Goal: Navigation & Orientation: Find specific page/section

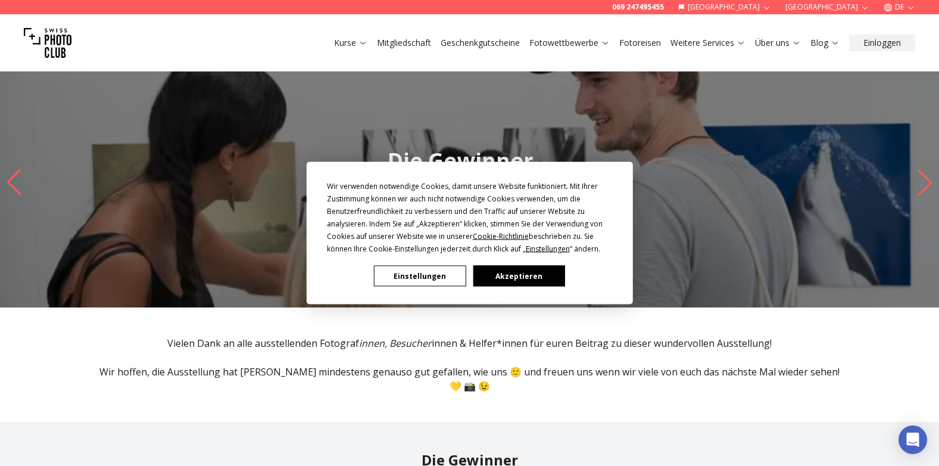
click at [447, 272] on button "Einstellungen" at bounding box center [420, 276] width 92 height 21
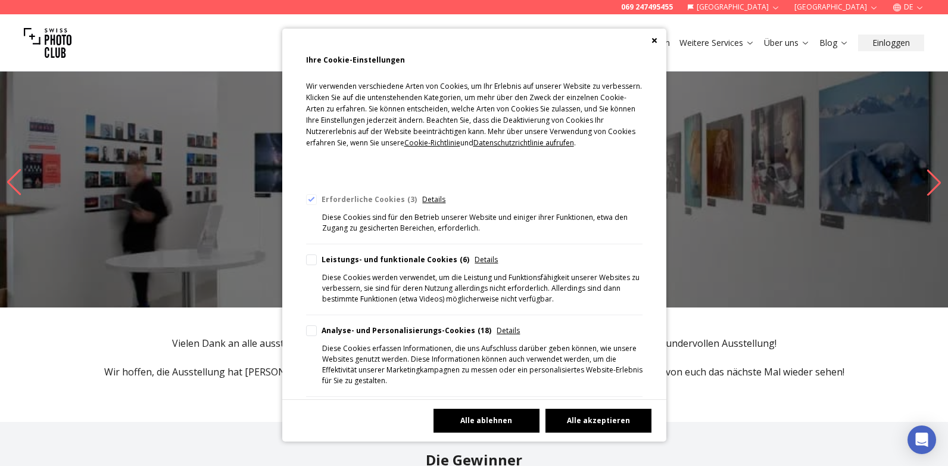
click at [477, 419] on button "Alle ablehnen" at bounding box center [486, 420] width 106 height 24
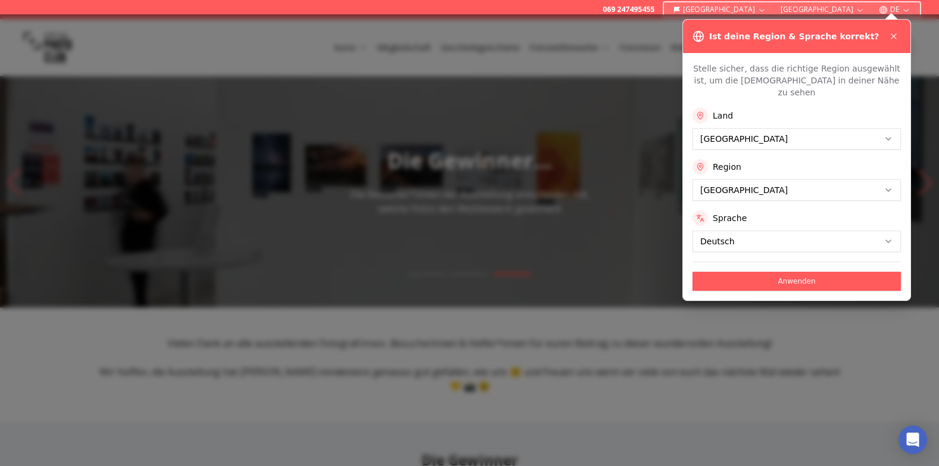
click at [767, 195] on div "Land [GEOGRAPHIC_DATA] Region [GEOGRAPHIC_DATA] Sprache Deutsch" at bounding box center [796, 180] width 208 height 144
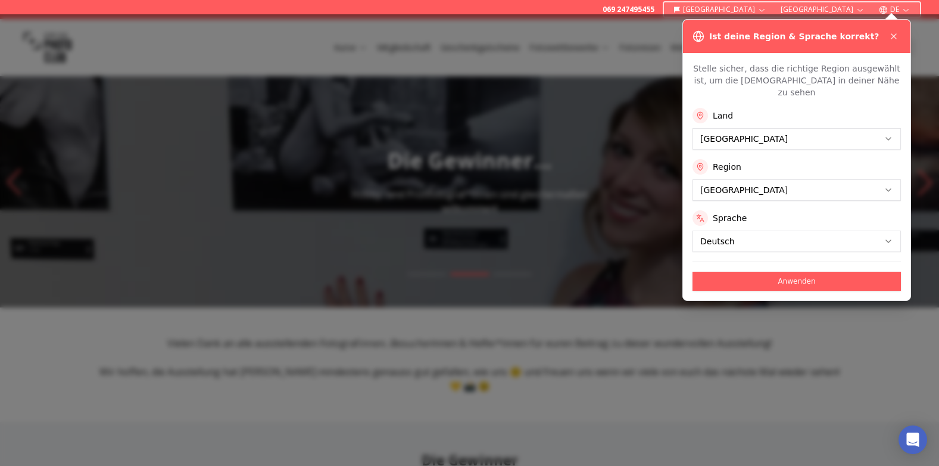
click at [632, 170] on div at bounding box center [469, 239] width 939 height 451
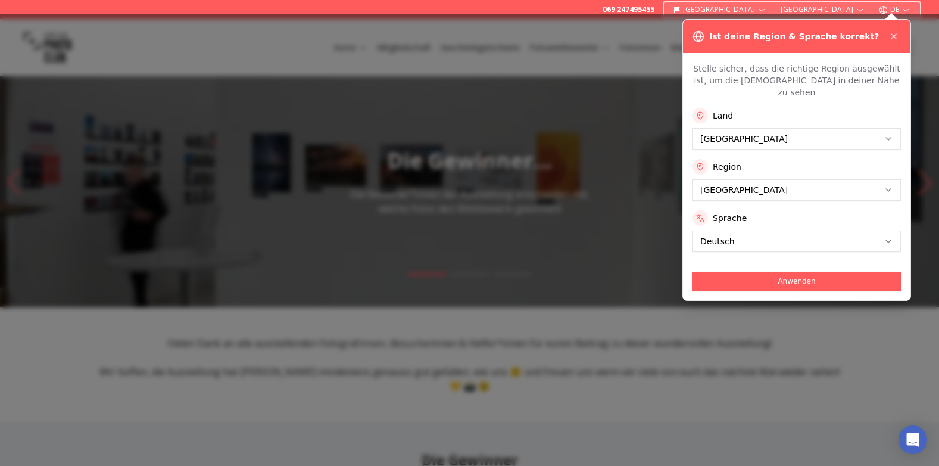
click at [633, 182] on div at bounding box center [469, 239] width 939 height 451
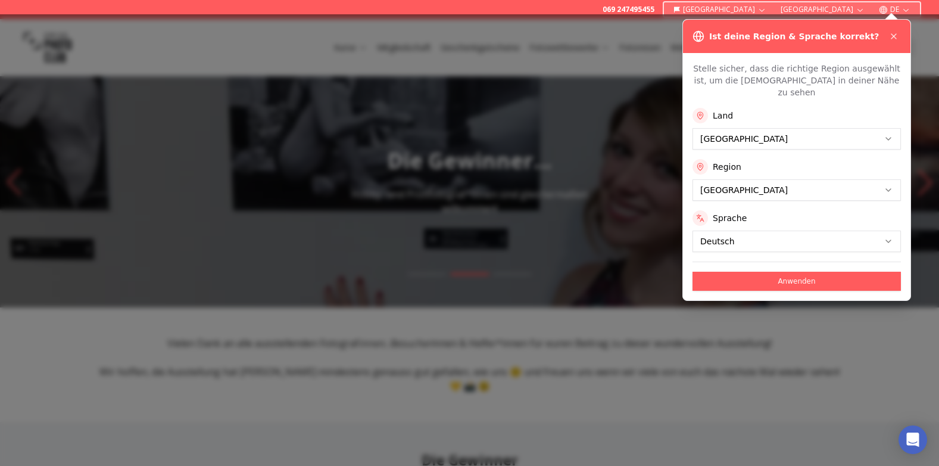
click at [633, 182] on div at bounding box center [469, 239] width 939 height 451
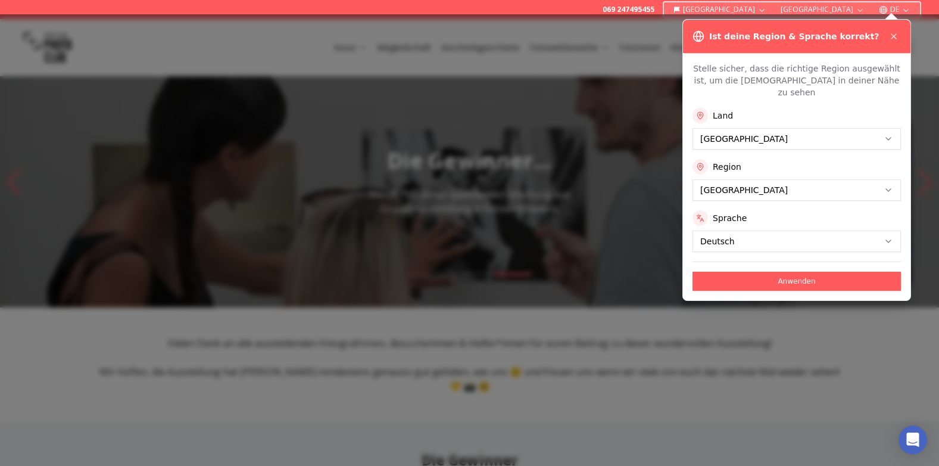
drag, startPoint x: 515, startPoint y: 258, endPoint x: 544, endPoint y: 287, distance: 41.3
click at [544, 287] on div at bounding box center [469, 239] width 939 height 451
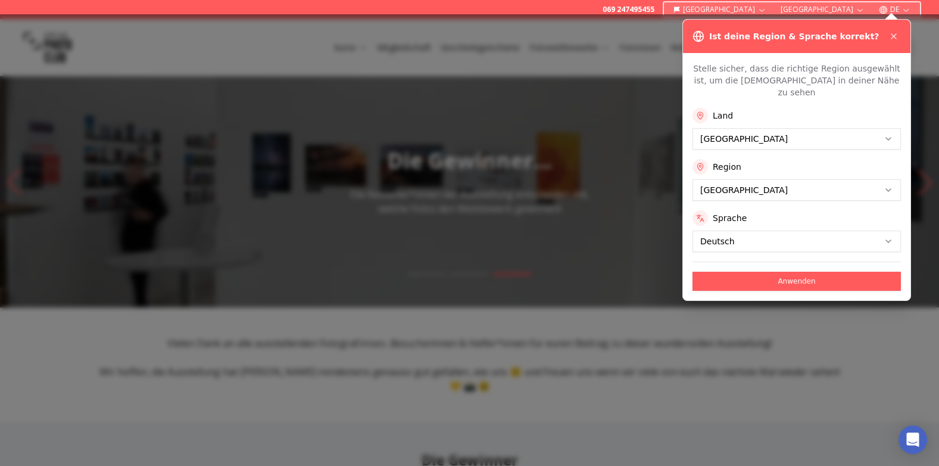
click at [542, 292] on div at bounding box center [469, 239] width 939 height 451
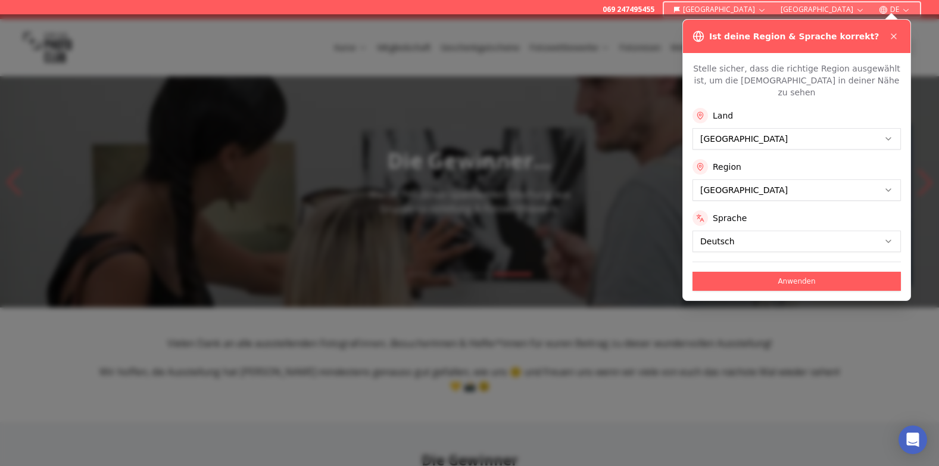
click at [542, 292] on div at bounding box center [469, 239] width 939 height 451
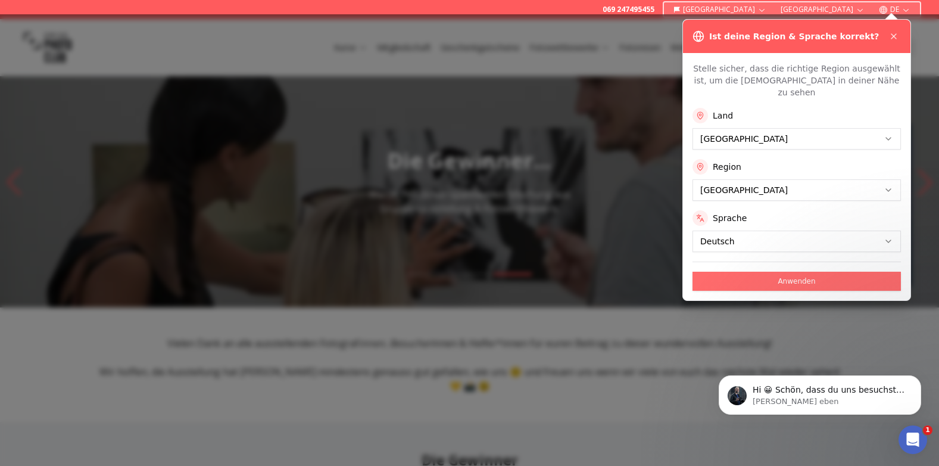
click at [745, 272] on button "Anwenden" at bounding box center [796, 281] width 208 height 19
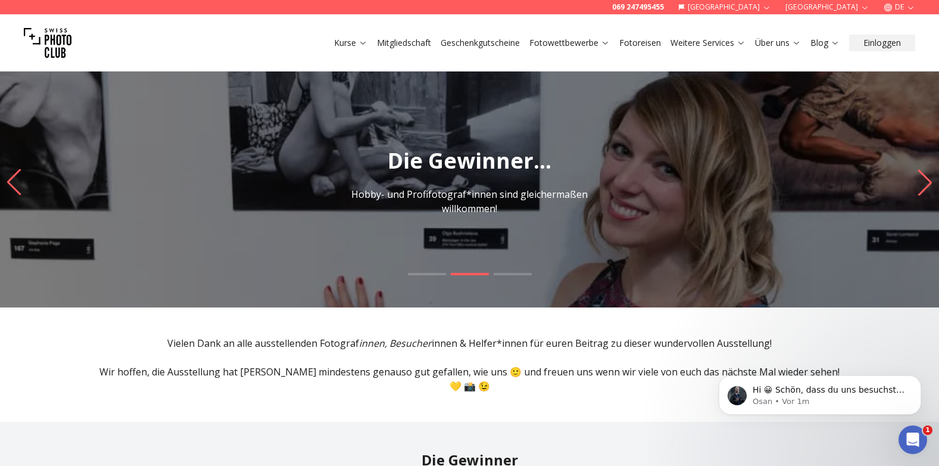
click at [350, 151] on h1 "Die Gewinner..." at bounding box center [469, 161] width 939 height 24
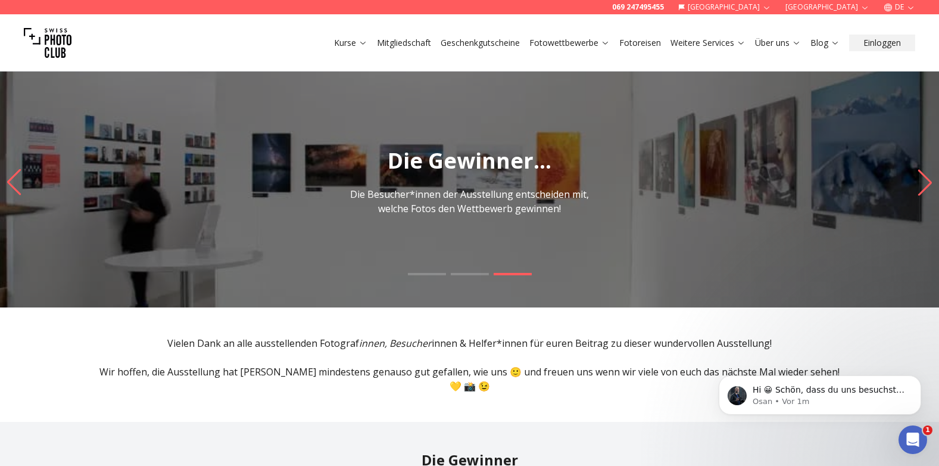
click at [440, 171] on h1 "Die Gewinner..." at bounding box center [469, 161] width 939 height 24
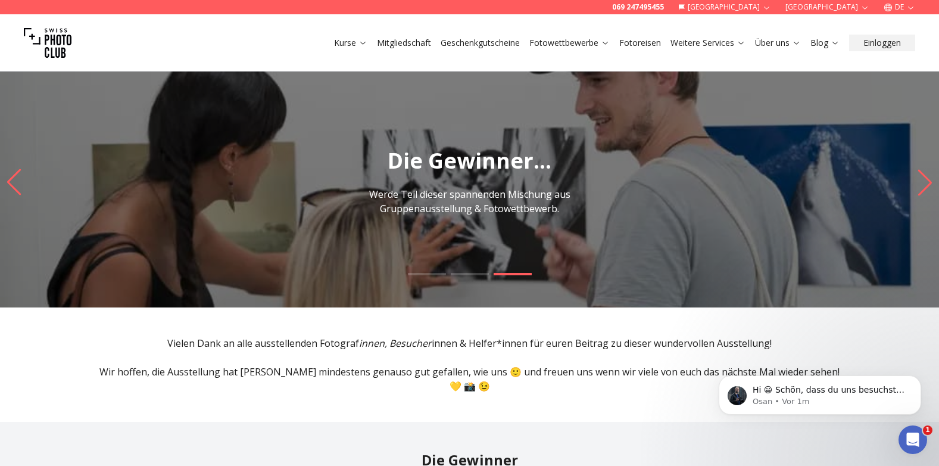
click at [441, 171] on h1 "Die Gewinner..." at bounding box center [469, 161] width 939 height 24
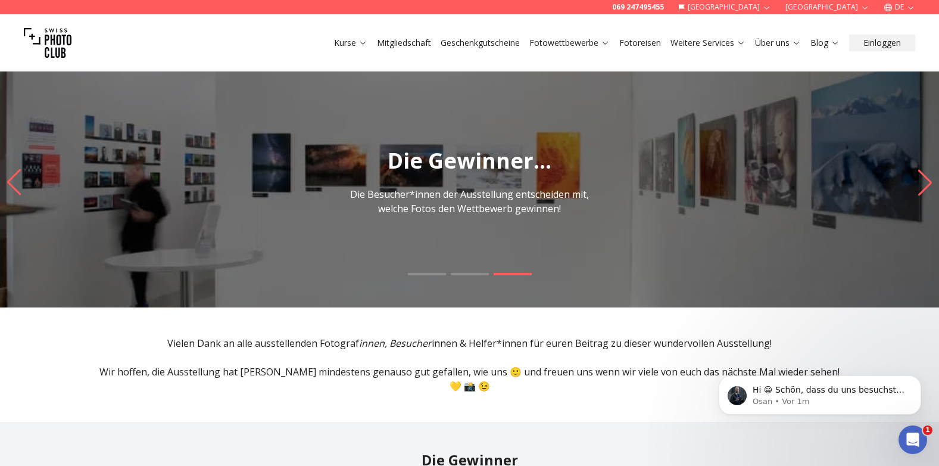
click at [441, 171] on h1 "Die Gewinner..." at bounding box center [469, 161] width 939 height 24
click at [436, 169] on h1 "Die Gewinner..." at bounding box center [469, 161] width 939 height 24
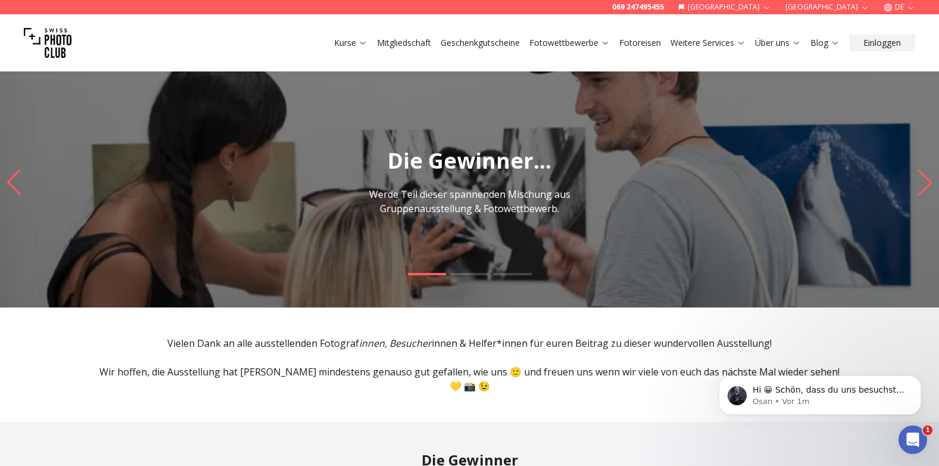
click at [436, 171] on h1 "Die Gewinner..." at bounding box center [469, 161] width 939 height 24
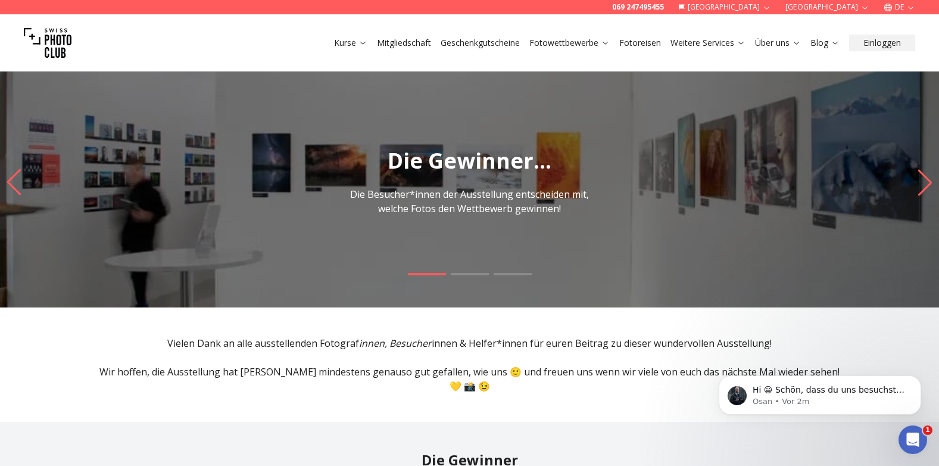
click at [413, 166] on h1 "Die Gewinner..." at bounding box center [469, 161] width 939 height 24
click at [414, 167] on h1 "Die Gewinner..." at bounding box center [469, 161] width 939 height 24
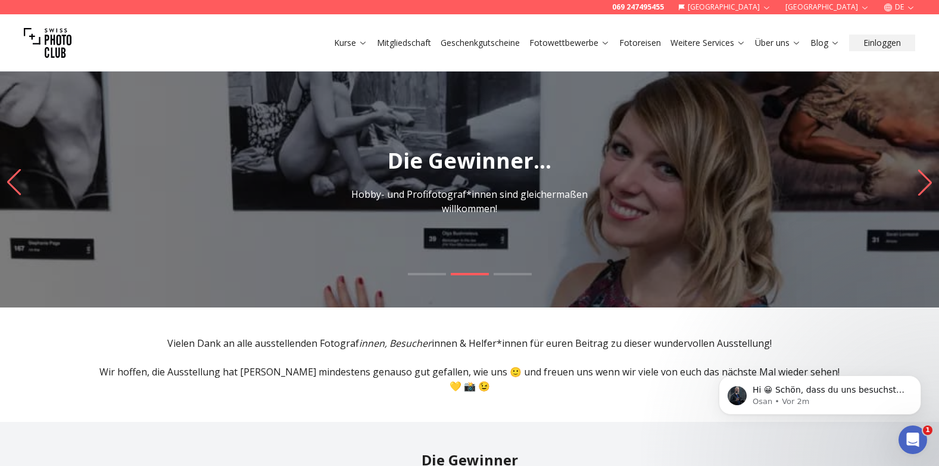
click at [476, 239] on img "2 / 3" at bounding box center [469, 182] width 939 height 250
click at [637, 197] on img "2 / 3" at bounding box center [469, 182] width 939 height 250
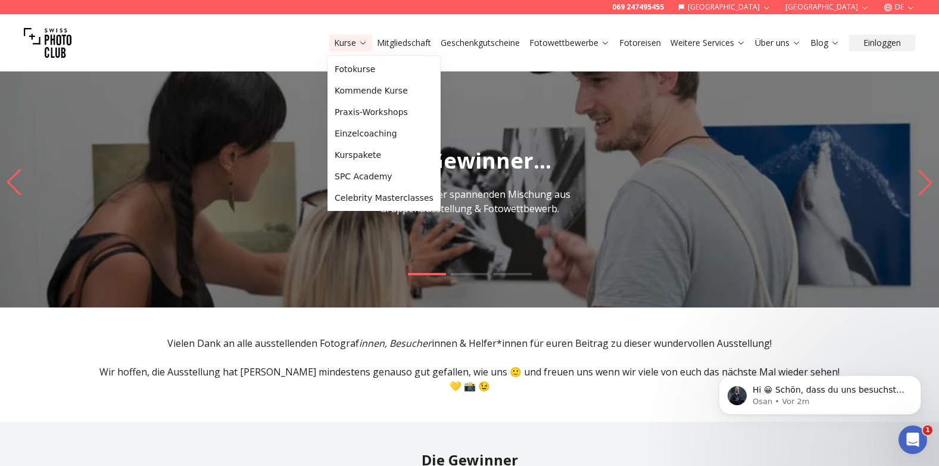
click at [350, 42] on link "Kurse" at bounding box center [350, 43] width 33 height 12
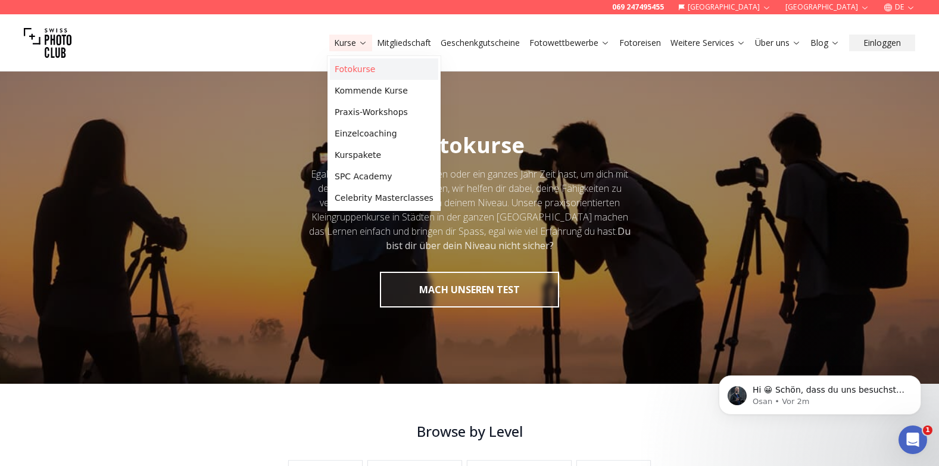
click at [351, 66] on link "Fotokurse" at bounding box center [384, 68] width 108 height 21
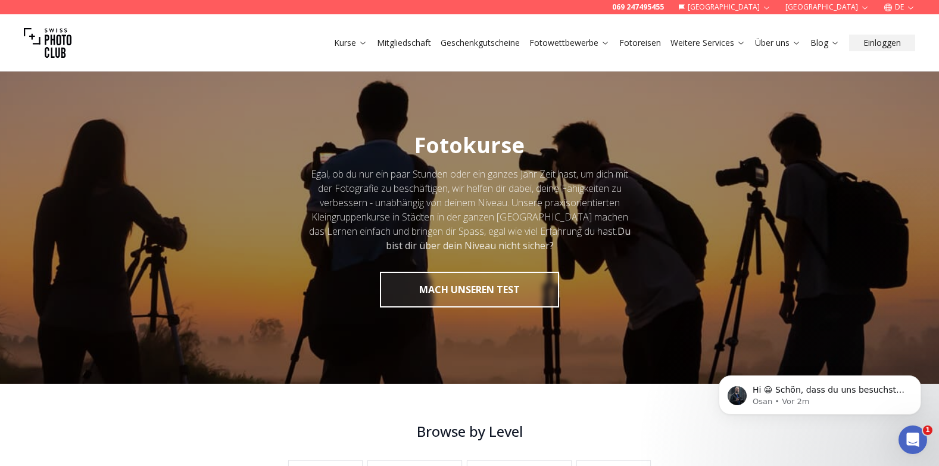
click at [58, 37] on img at bounding box center [48, 43] width 48 height 48
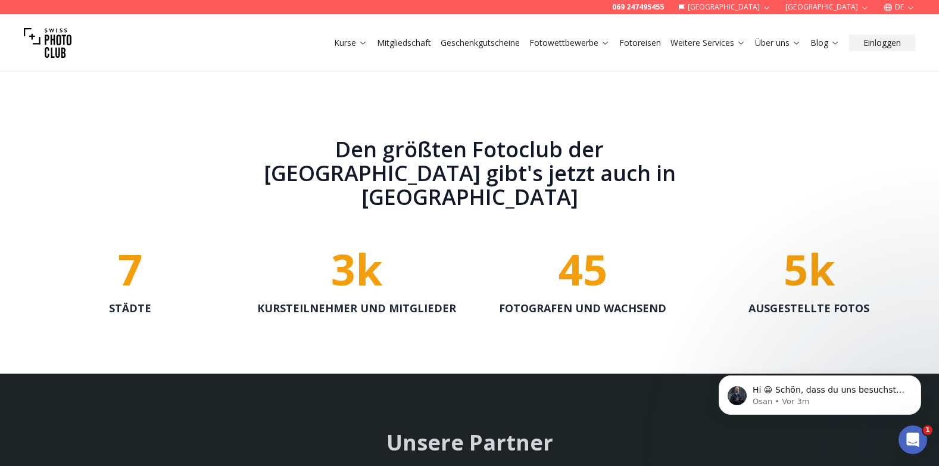
scroll to position [2488, 0]
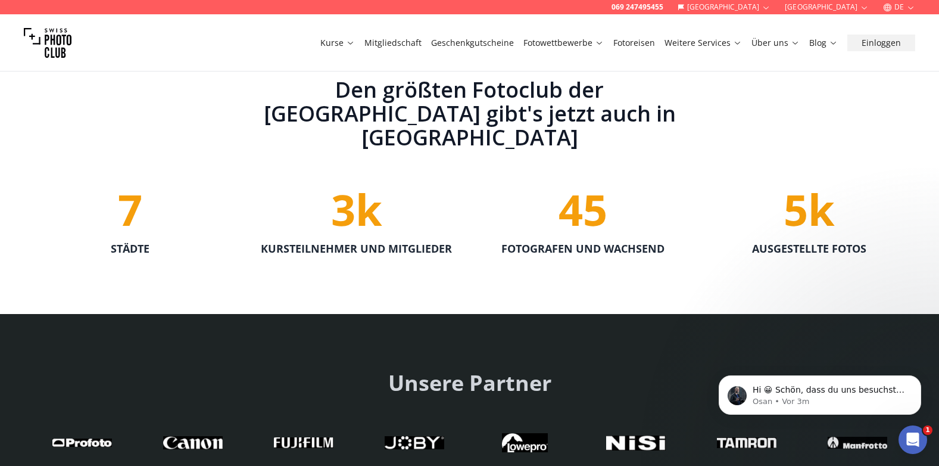
click at [810, 198] on span "5k" at bounding box center [809, 209] width 51 height 58
click at [795, 240] on p "AUSGESTELLTE FOTOS" at bounding box center [809, 248] width 114 height 17
click at [790, 191] on span "5k" at bounding box center [809, 209] width 51 height 58
click at [790, 192] on span "5k" at bounding box center [809, 209] width 51 height 58
click at [135, 240] on p "STÄDTE" at bounding box center [130, 248] width 39 height 17
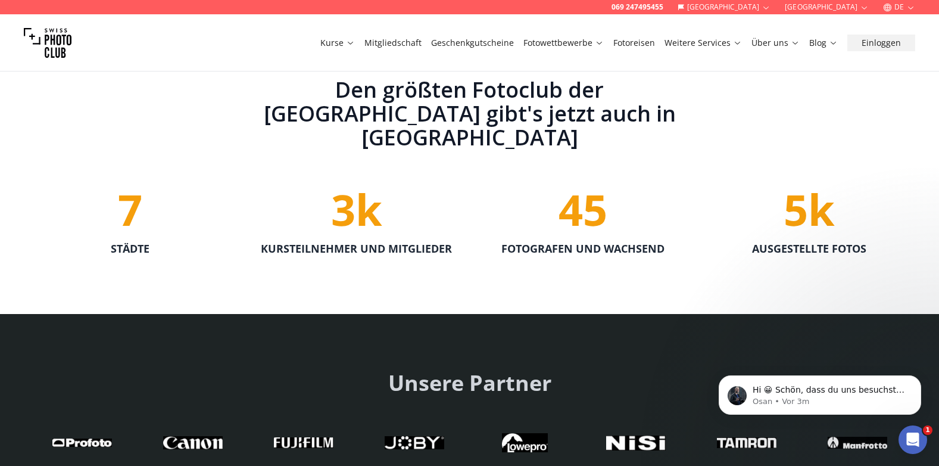
click at [127, 182] on span "7" at bounding box center [130, 209] width 24 height 58
click at [126, 181] on span "7" at bounding box center [130, 209] width 24 height 58
click at [356, 90] on h2 "Den größten Fotoclub der [GEOGRAPHIC_DATA] gibt's jetzt auch in [GEOGRAPHIC_DAT…" at bounding box center [469, 113] width 457 height 71
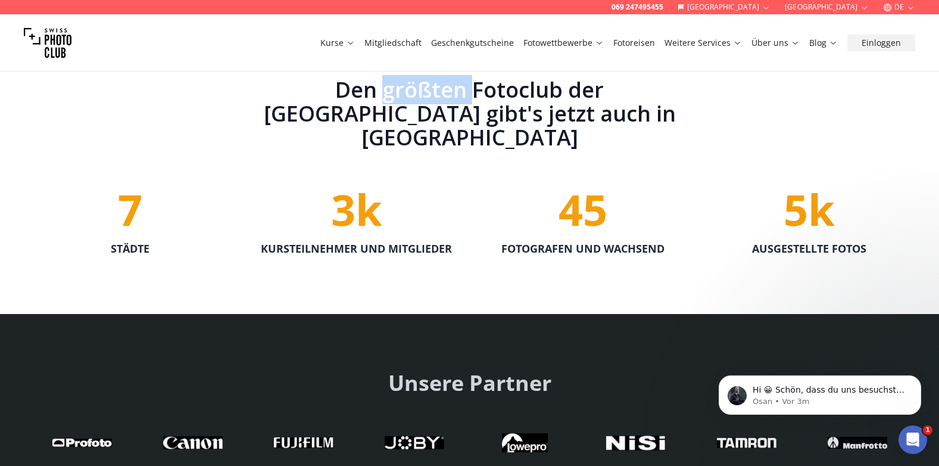
click at [356, 90] on h2 "Den größten Fotoclub der [GEOGRAPHIC_DATA] gibt's jetzt auch in [GEOGRAPHIC_DAT…" at bounding box center [469, 113] width 457 height 71
click at [358, 90] on h2 "Den größten Fotoclub der [GEOGRAPHIC_DATA] gibt's jetzt auch in [GEOGRAPHIC_DAT…" at bounding box center [469, 113] width 457 height 71
click at [364, 113] on h2 "Den größten Fotoclub der [GEOGRAPHIC_DATA] gibt's jetzt auch in [GEOGRAPHIC_DAT…" at bounding box center [469, 113] width 457 height 71
click at [441, 252] on section "Den größten Fotoclub der [GEOGRAPHIC_DATA] gibt's jetzt auch in [GEOGRAPHIC_DAT…" at bounding box center [470, 167] width 915 height 293
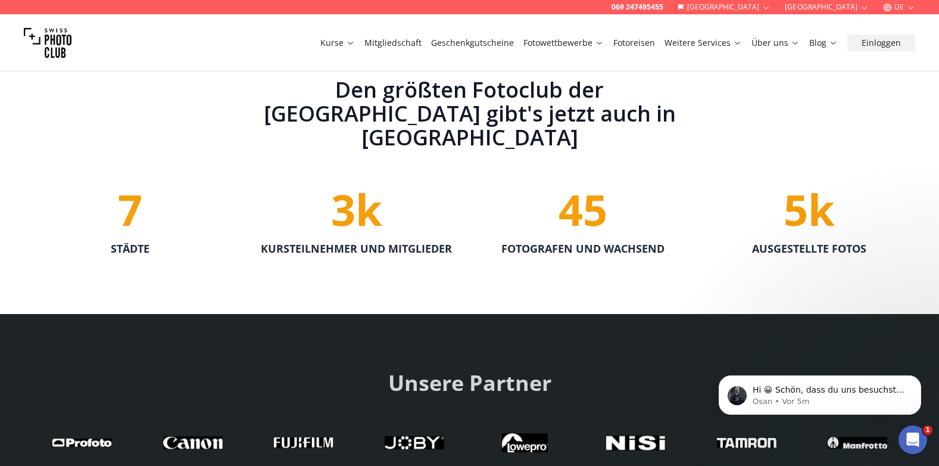
click at [419, 240] on p "KURSTEILNEHMER UND MITGLIEDER" at bounding box center [356, 248] width 191 height 17
drag, startPoint x: 417, startPoint y: 113, endPoint x: 419, endPoint y: 104, distance: 9.0
click at [417, 113] on h2 "Den größten Fotoclub der [GEOGRAPHIC_DATA] gibt's jetzt auch in [GEOGRAPHIC_DAT…" at bounding box center [469, 113] width 457 height 71
click at [425, 99] on h2 "Den größten Fotoclub der [GEOGRAPHIC_DATA] gibt's jetzt auch in [GEOGRAPHIC_DAT…" at bounding box center [469, 113] width 457 height 71
click at [425, 98] on h2 "Den größten Fotoclub der [GEOGRAPHIC_DATA] gibt's jetzt auch in [GEOGRAPHIC_DAT…" at bounding box center [469, 113] width 457 height 71
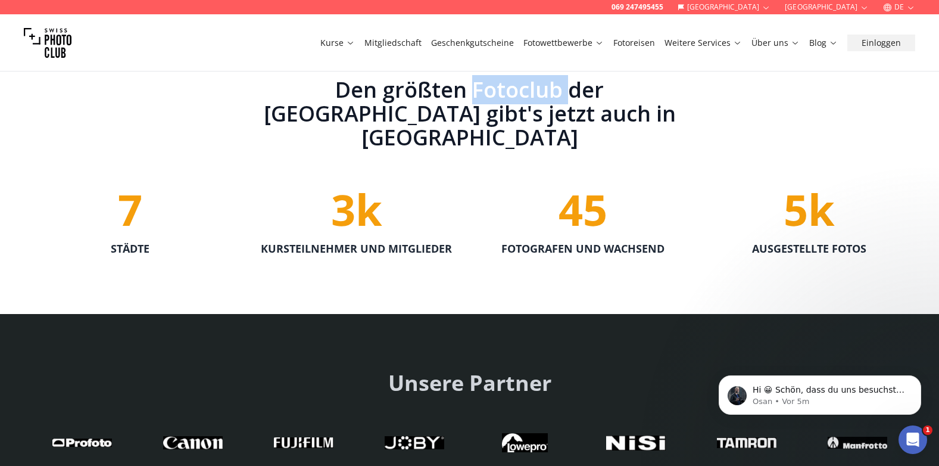
click at [457, 44] on link "Geschenkgutscheine" at bounding box center [472, 43] width 83 height 12
